Goal: Information Seeking & Learning: Learn about a topic

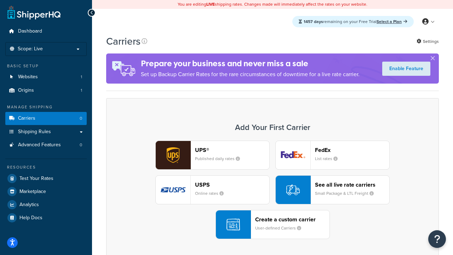
click at [272, 189] on div "UPS® Published daily rates FedEx List rates USPS Online rates See all live rate…" at bounding box center [271, 189] width 317 height 98
click at [352, 150] on header "FedEx" at bounding box center [352, 149] width 74 height 7
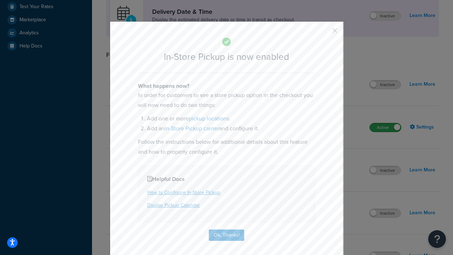
scroll to position [198, 0]
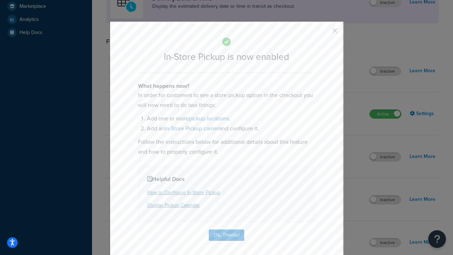
click at [324, 33] on button "button" at bounding box center [324, 33] width 2 height 2
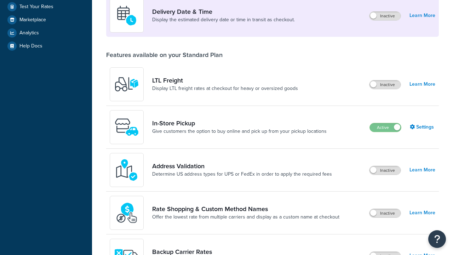
scroll to position [171, 0]
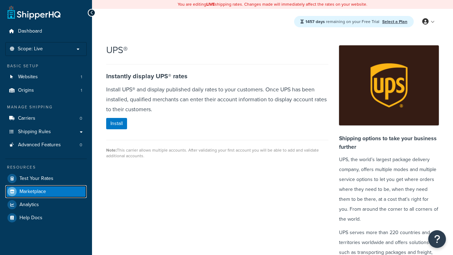
click at [33, 191] on span "Marketplace" at bounding box center [32, 191] width 27 height 6
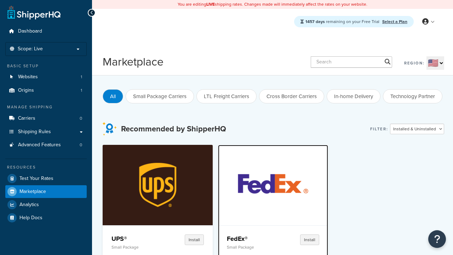
click at [250, 246] on p "Small Package" at bounding box center [250, 246] width 47 height 5
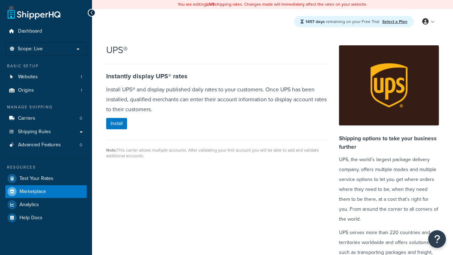
click at [33, 191] on span "Marketplace" at bounding box center [32, 191] width 27 height 6
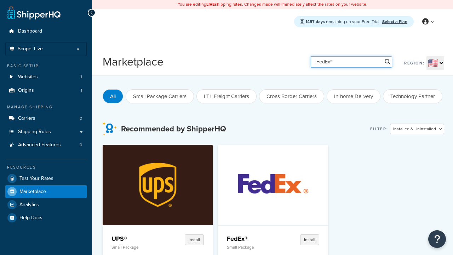
type input "FedEx®"
click at [227, 238] on h4 "FedEx®" at bounding box center [250, 238] width 47 height 8
